Goal: Task Accomplishment & Management: Manage account settings

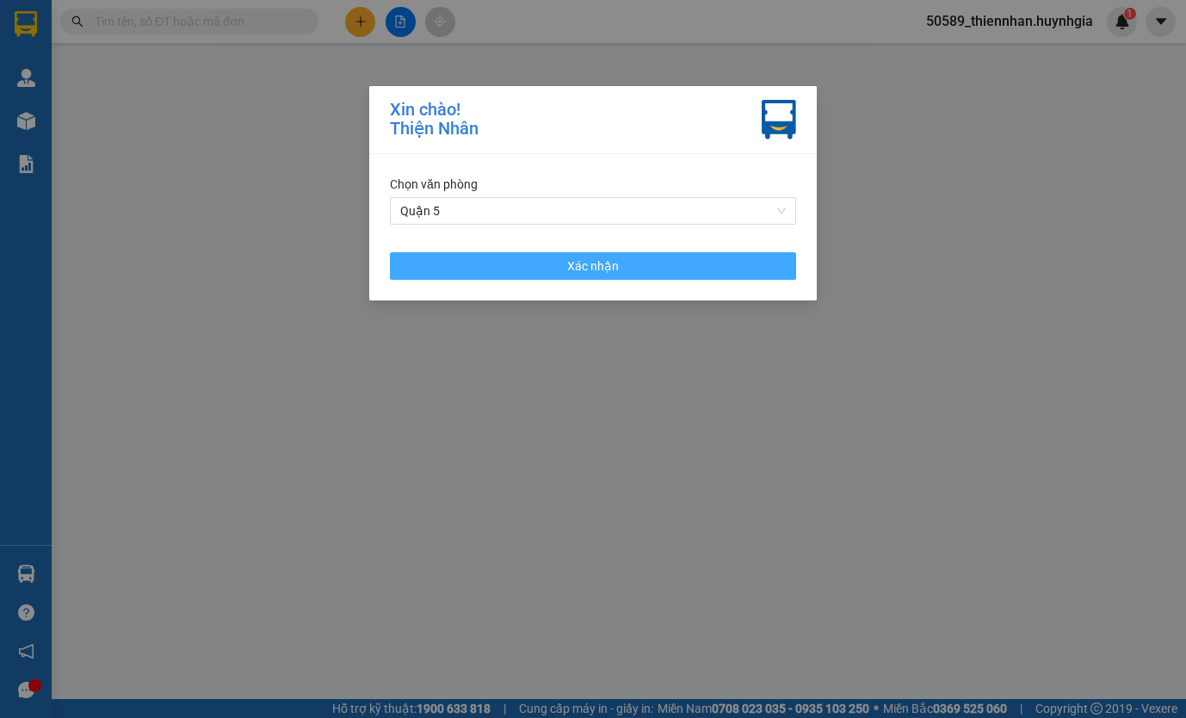
click at [699, 270] on button "Xác nhận" at bounding box center [593, 266] width 406 height 28
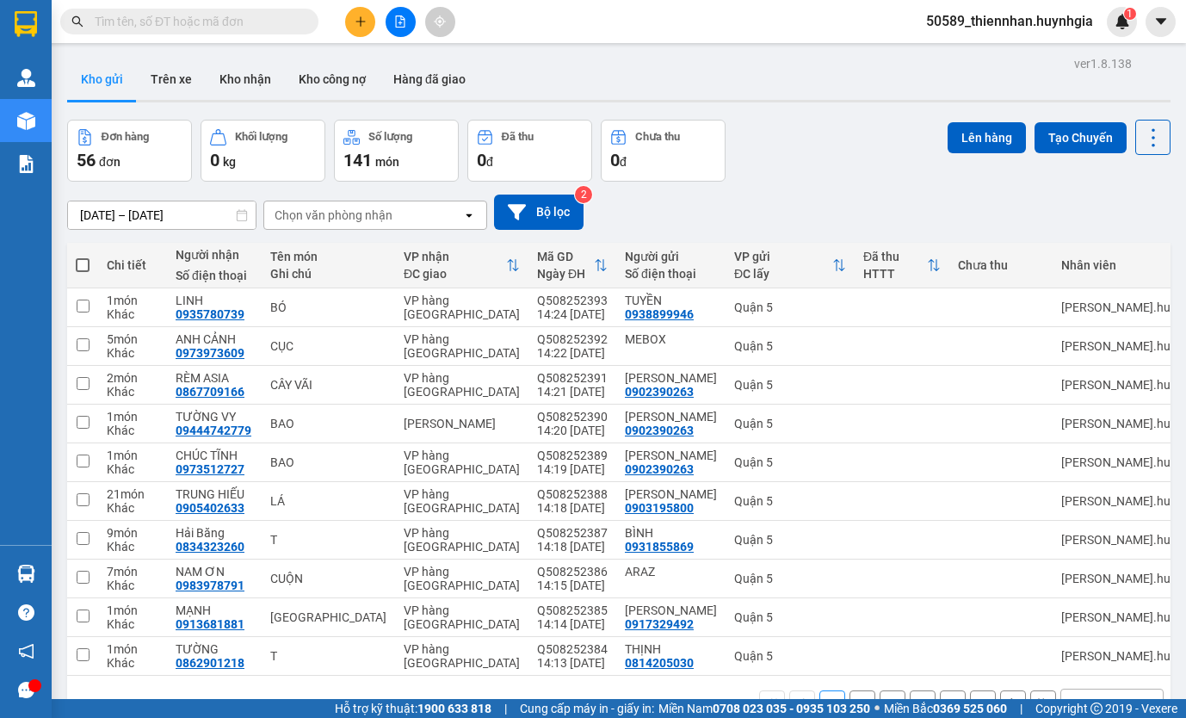
click at [1062, 23] on span "50589_thiennhan.huynhgia" at bounding box center [1010, 21] width 195 height 22
click at [1052, 52] on span "Đăng xuất" at bounding box center [1017, 53] width 158 height 19
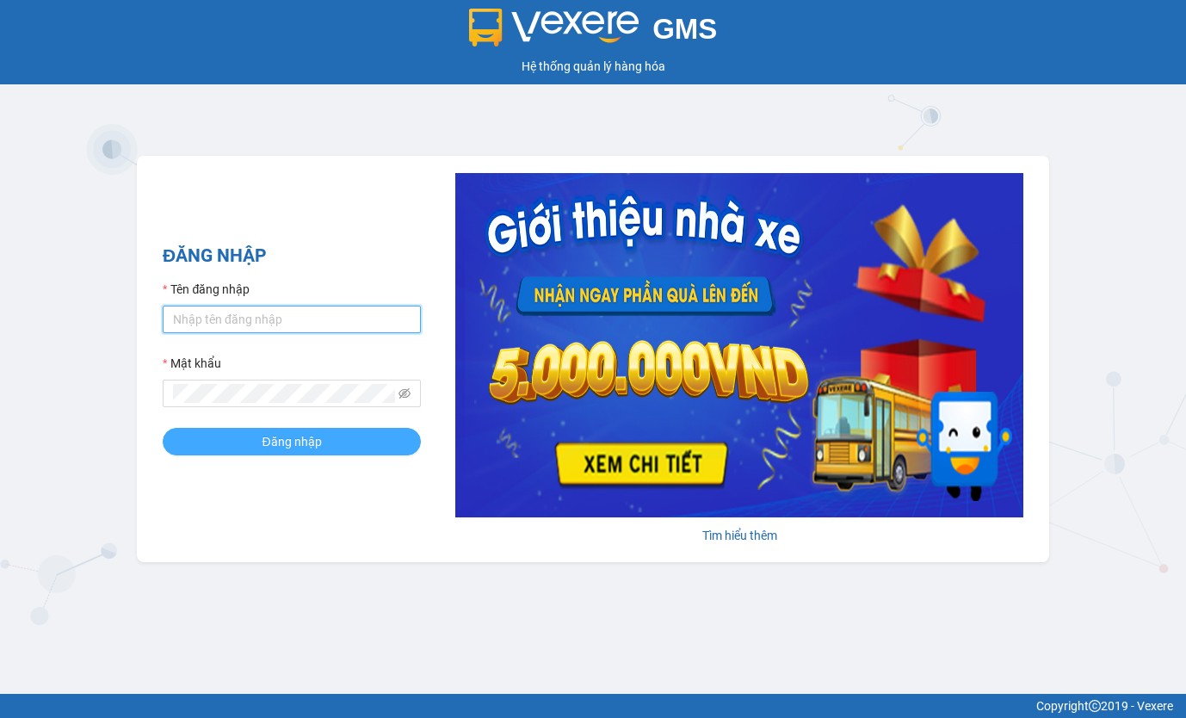
type input "thiennhan.huynhgia"
click at [353, 444] on button "Đăng nhập" at bounding box center [292, 442] width 258 height 28
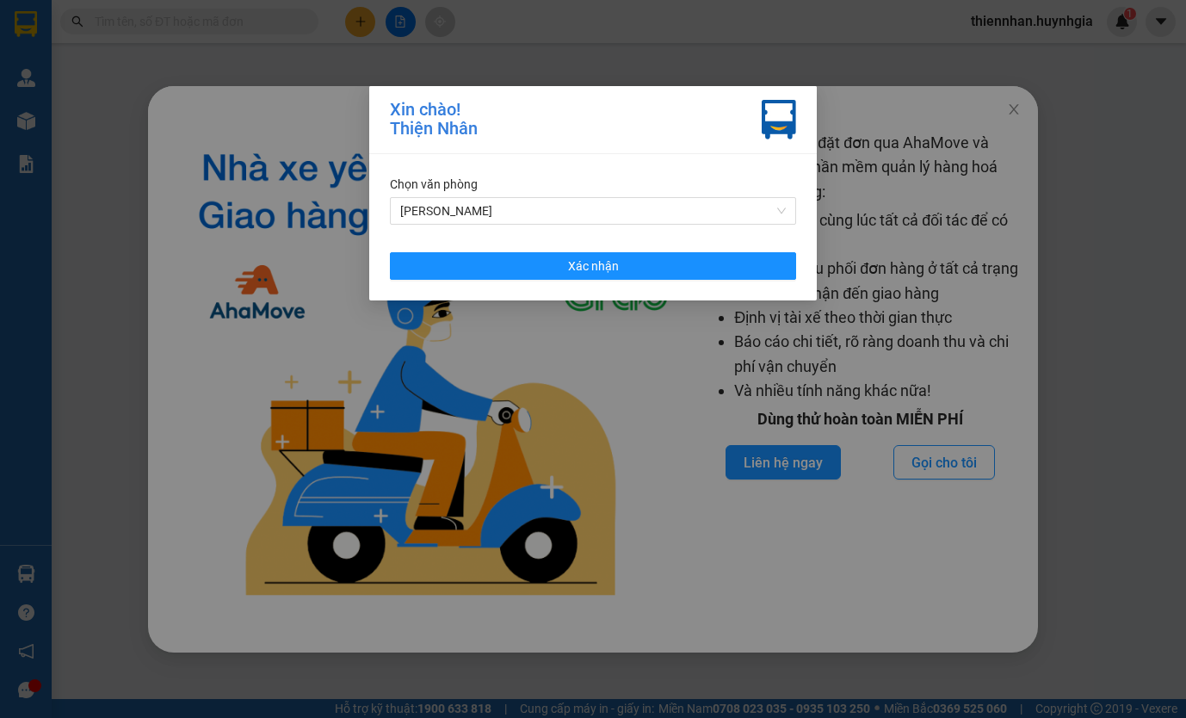
click at [555, 194] on div "Chọn văn phòng [PERSON_NAME]" at bounding box center [593, 200] width 406 height 50
click at [544, 213] on span "[PERSON_NAME]" at bounding box center [593, 211] width 386 height 26
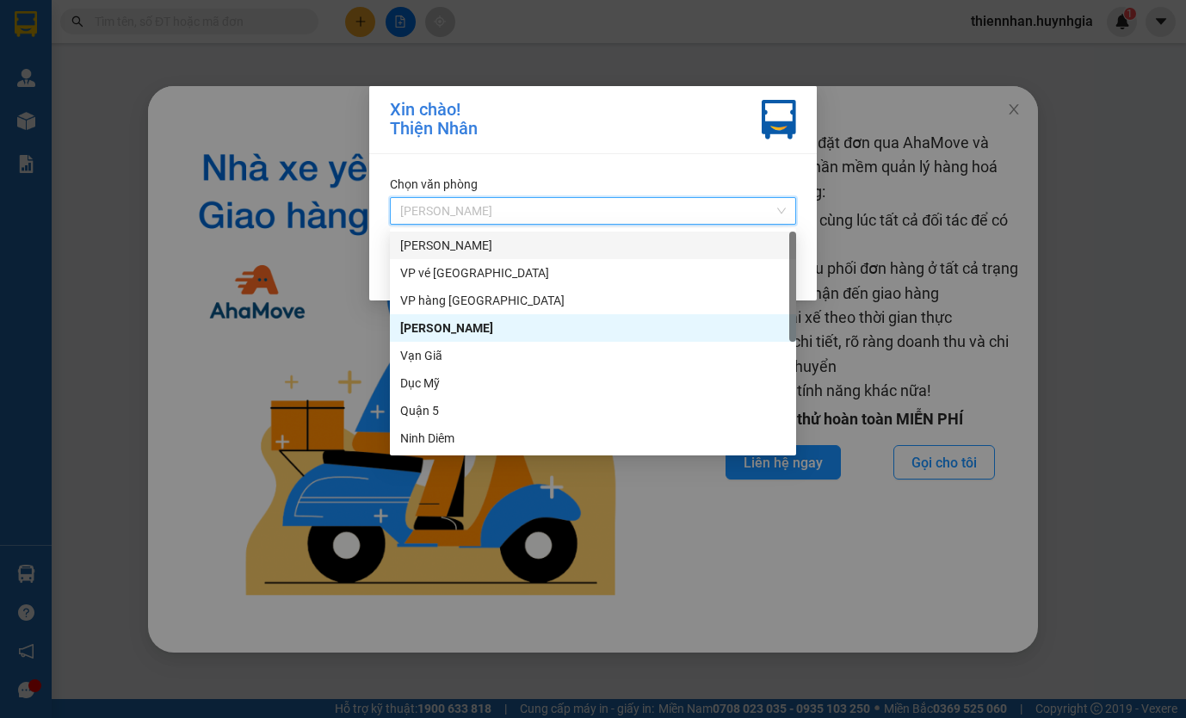
click at [503, 248] on div "[PERSON_NAME]" at bounding box center [593, 245] width 386 height 19
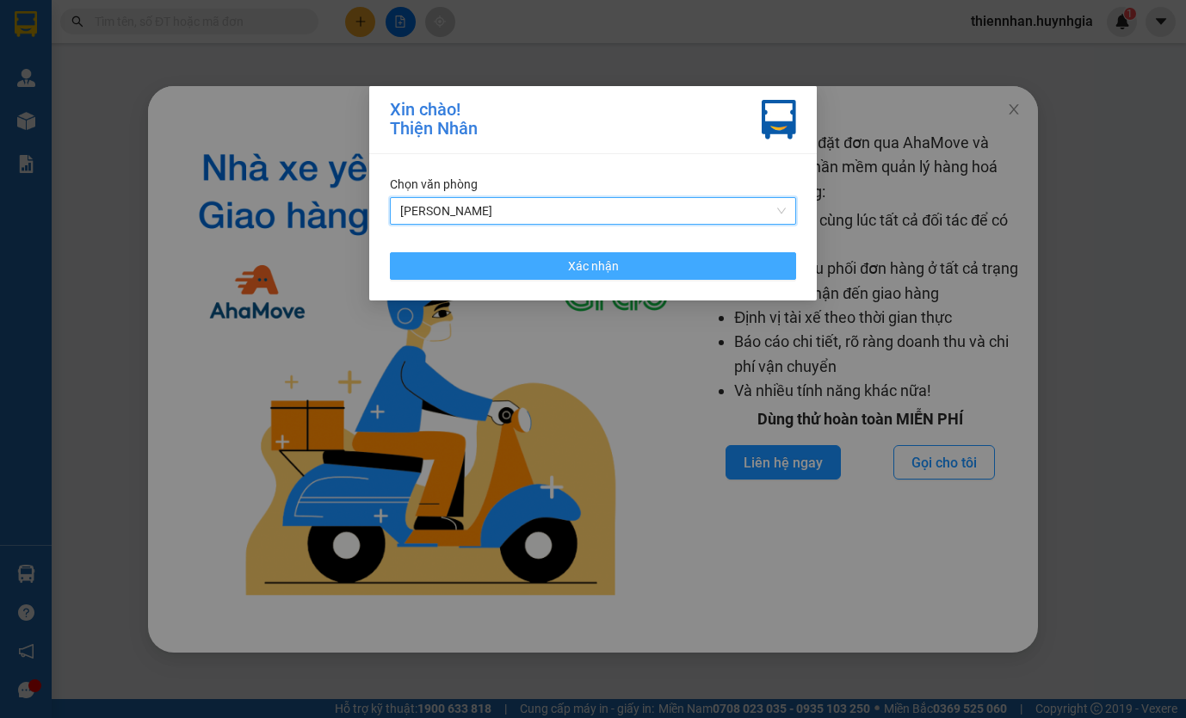
click at [517, 265] on button "Xác nhận" at bounding box center [593, 266] width 406 height 28
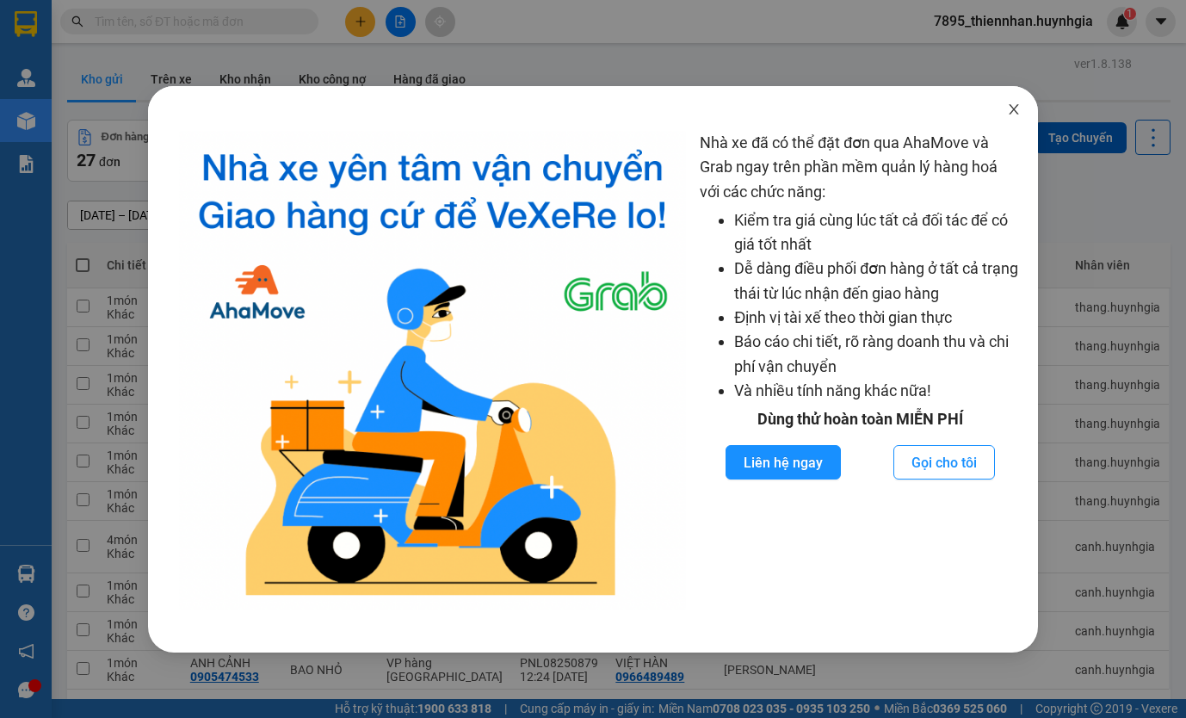
click at [1015, 115] on icon "close" at bounding box center [1014, 109] width 14 height 14
